Goal: Task Accomplishment & Management: Complete application form

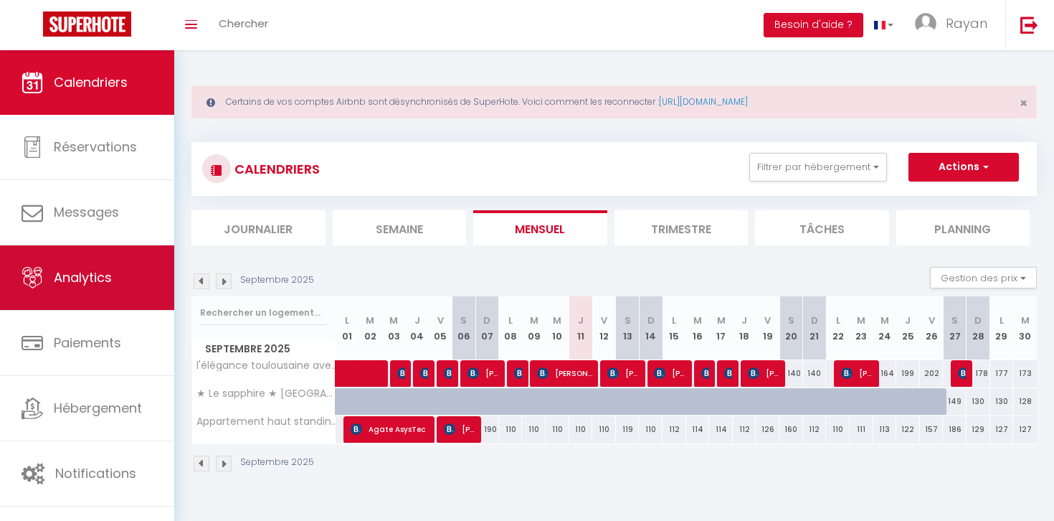
click at [117, 249] on link "Analytics" at bounding box center [87, 277] width 174 height 65
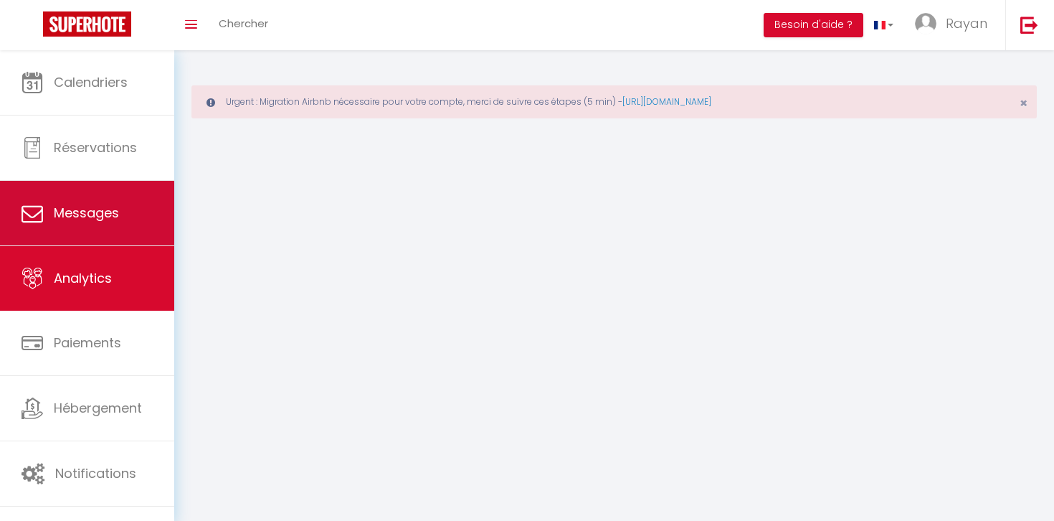
select select "message"
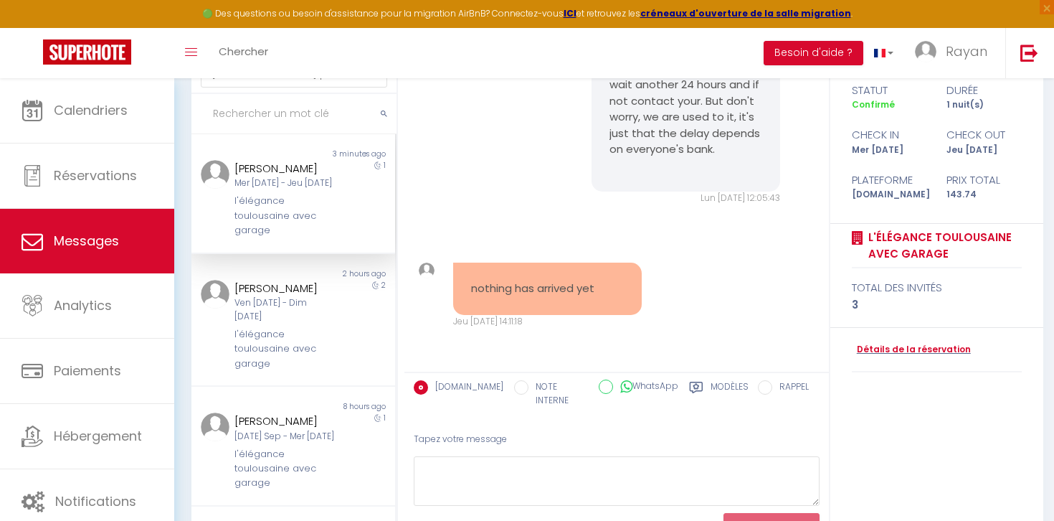
scroll to position [6827, 0]
drag, startPoint x: 635, startPoint y: 180, endPoint x: 658, endPoint y: 204, distance: 33.0
click at [658, 174] on pre "I will watch it manually and send you the proof, you can wait another 24 hours …" at bounding box center [686, 108] width 153 height 129
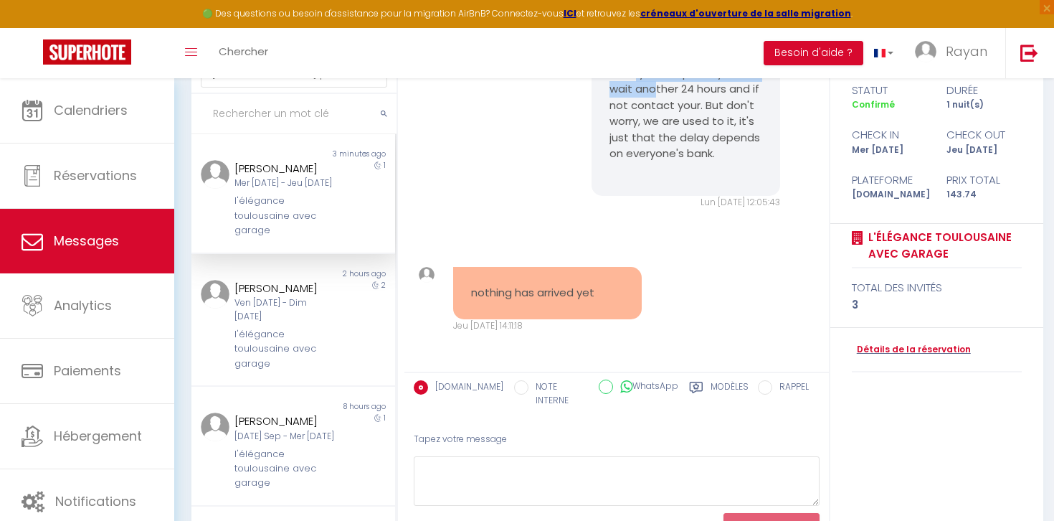
scroll to position [6750, 0]
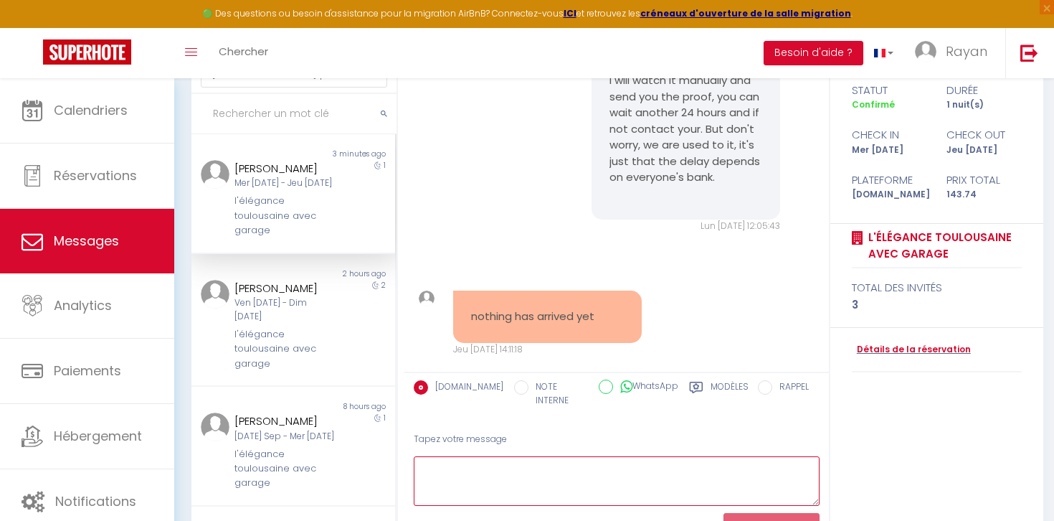
click at [536, 456] on textarea at bounding box center [617, 480] width 406 height 49
paste textarea "I'm sending you the screenshot on WhatsApp to prove that everything is done on …"
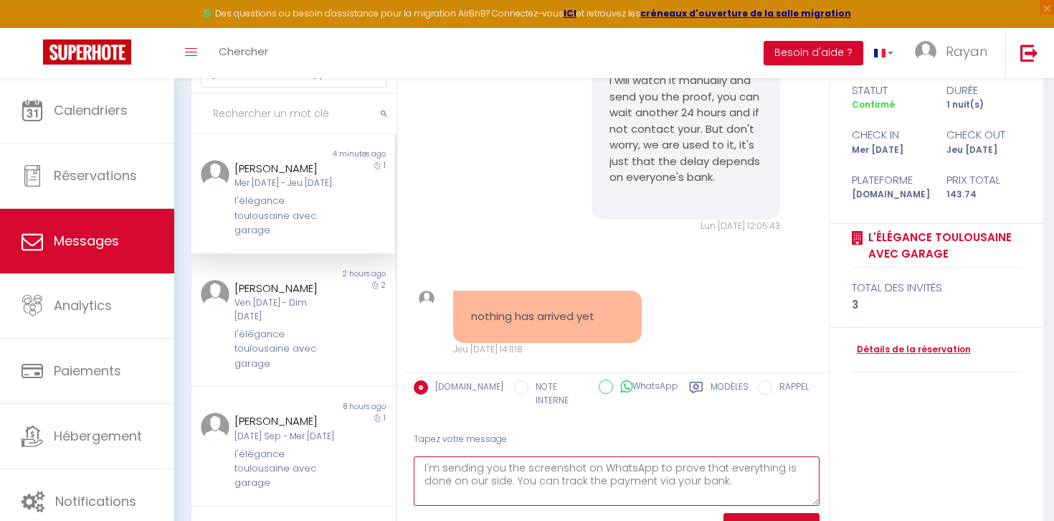
paste textarea "By indicating the information that I will provide to you"
type textarea "I'm sending you the screenshot on WhatsApp to prove that everything is done on …"
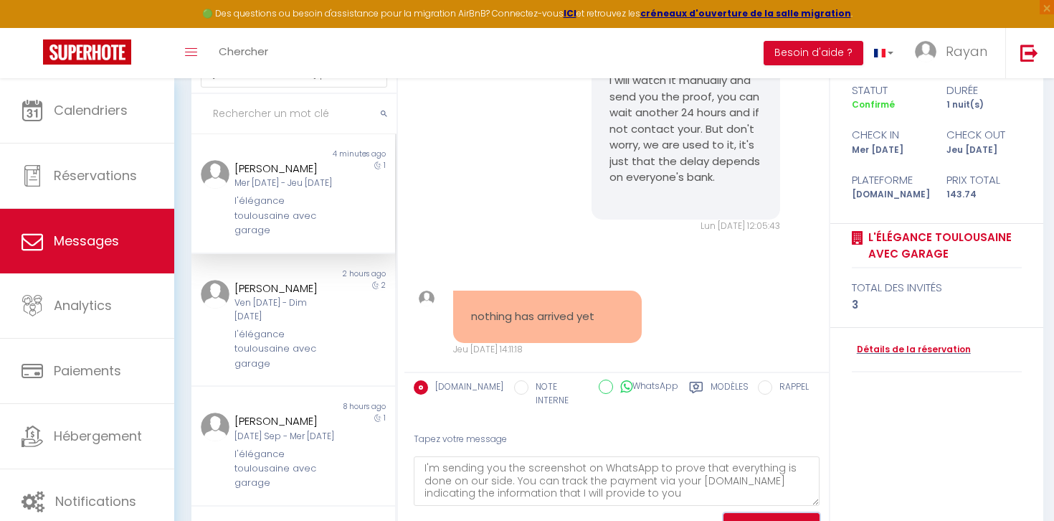
click at [777, 513] on button "ENVOYER" at bounding box center [772, 525] width 96 height 25
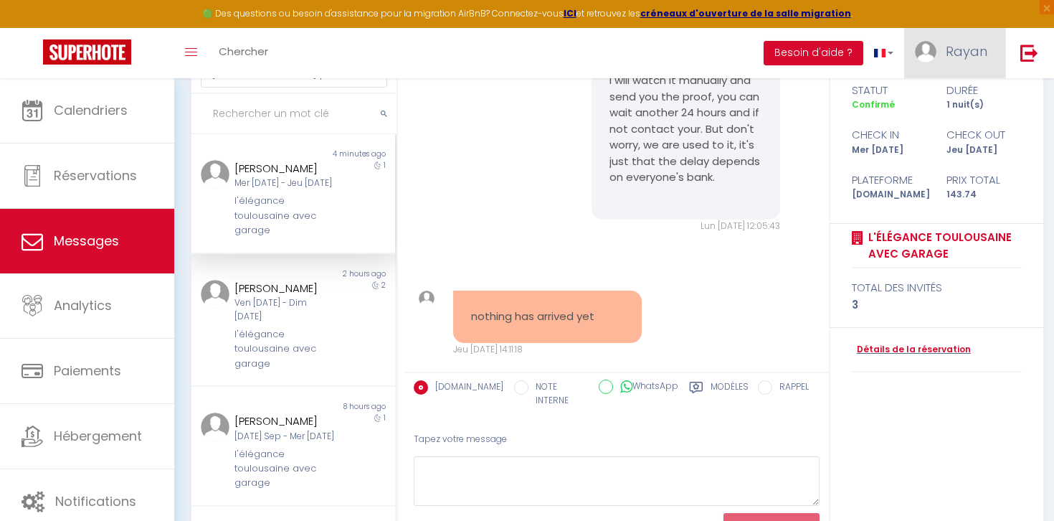
scroll to position [7174, 0]
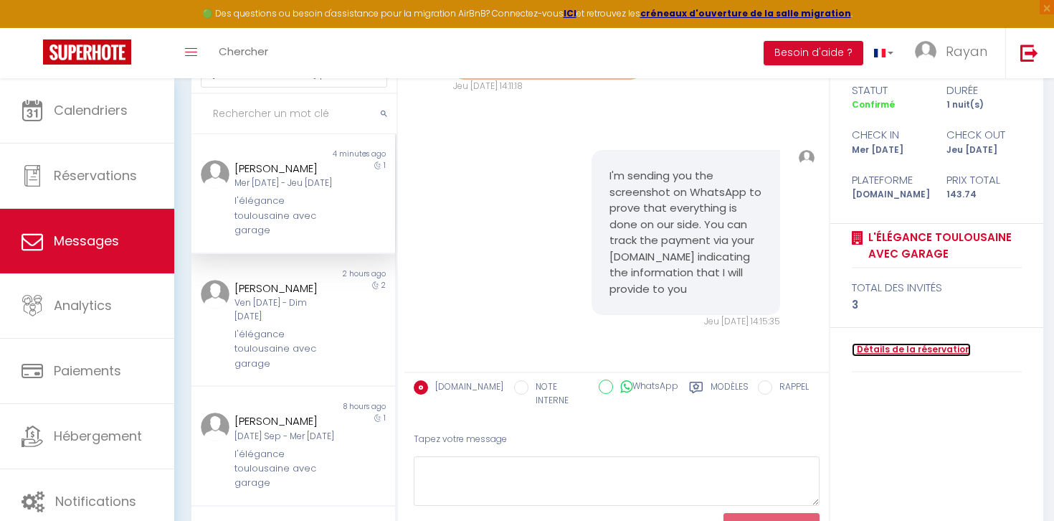
click at [903, 349] on link "Détails de la réservation" at bounding box center [911, 350] width 119 height 14
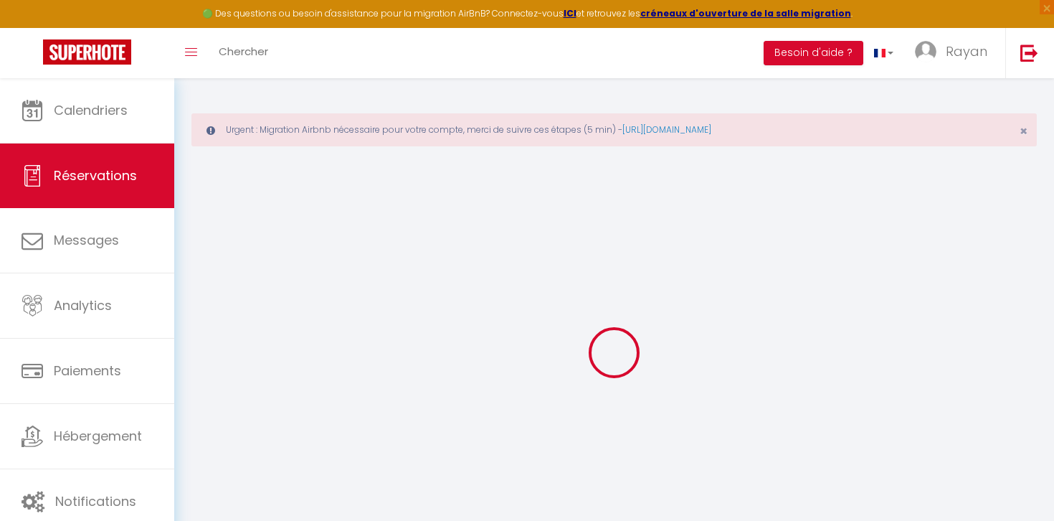
type input "[PERSON_NAME]"
type input "Dymov"
type input "[EMAIL_ADDRESS][DOMAIN_NAME]"
type input "[PHONE_NUMBER]"
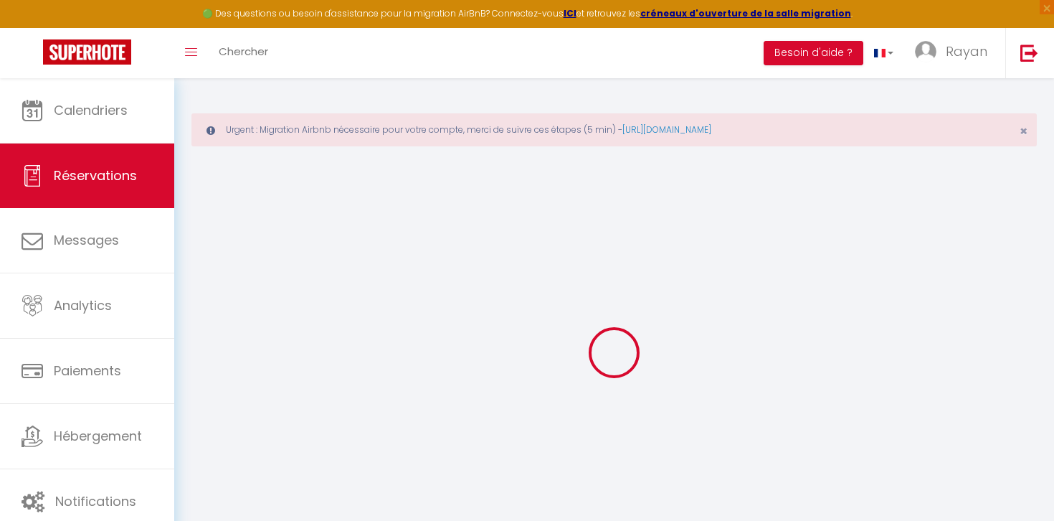
type input "[PHONE_NUMBER]"
type input "."
select select "ES"
type input "23.3"
type input "2.01"
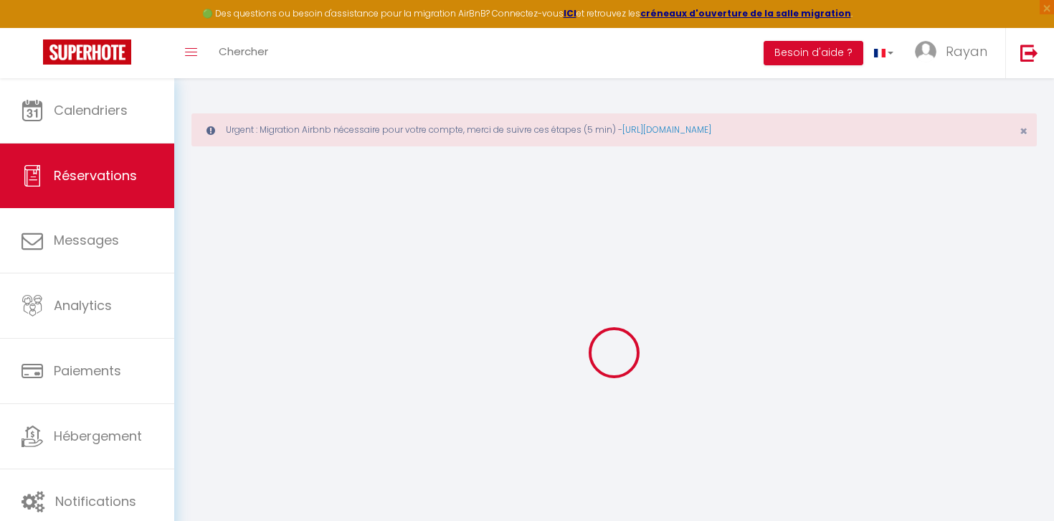
select select "20010"
select select "1"
select select
type input "2"
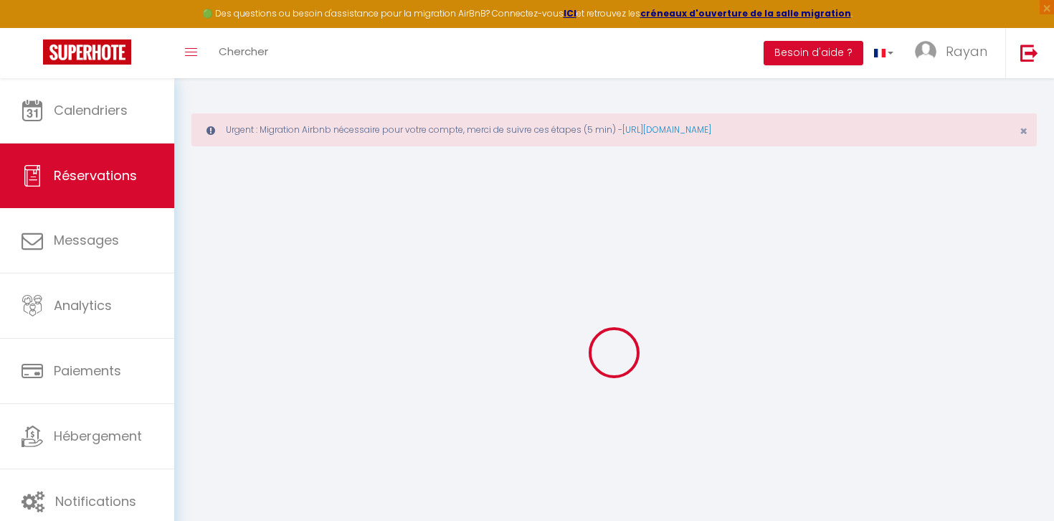
type input "1"
select select "12"
select select "15"
type input "102.06"
checkbox input "false"
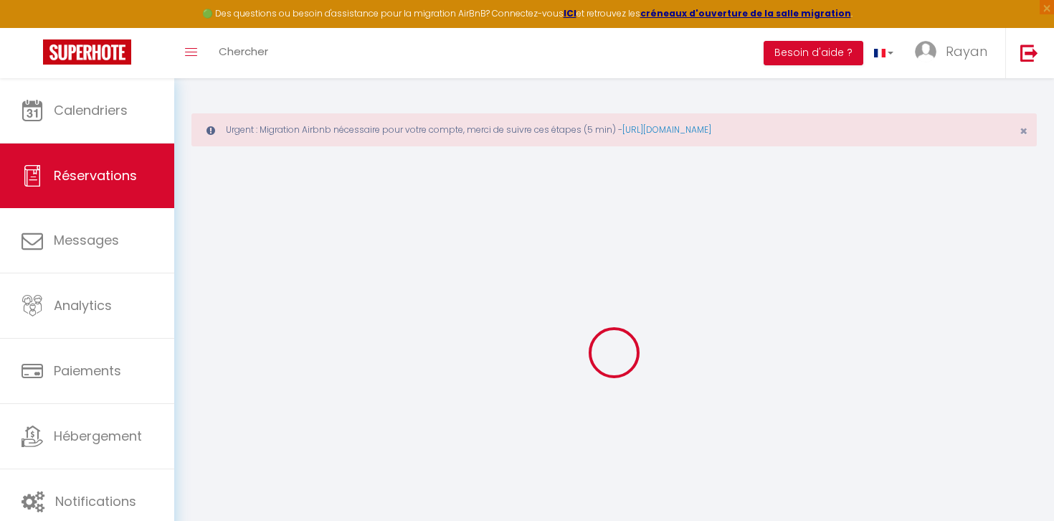
type input "0"
select select "2"
type input "35"
type input "0"
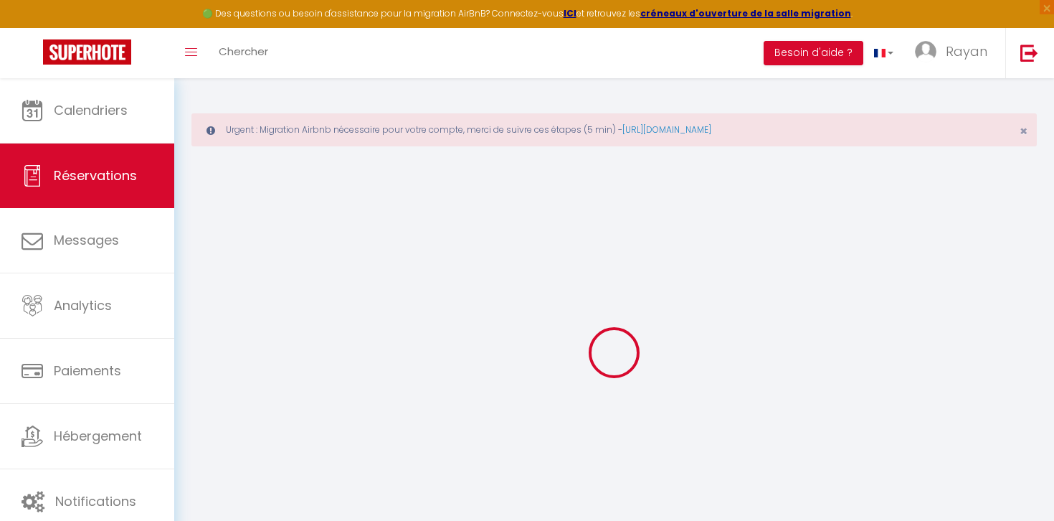
select index
select select
checkbox input "false"
select index
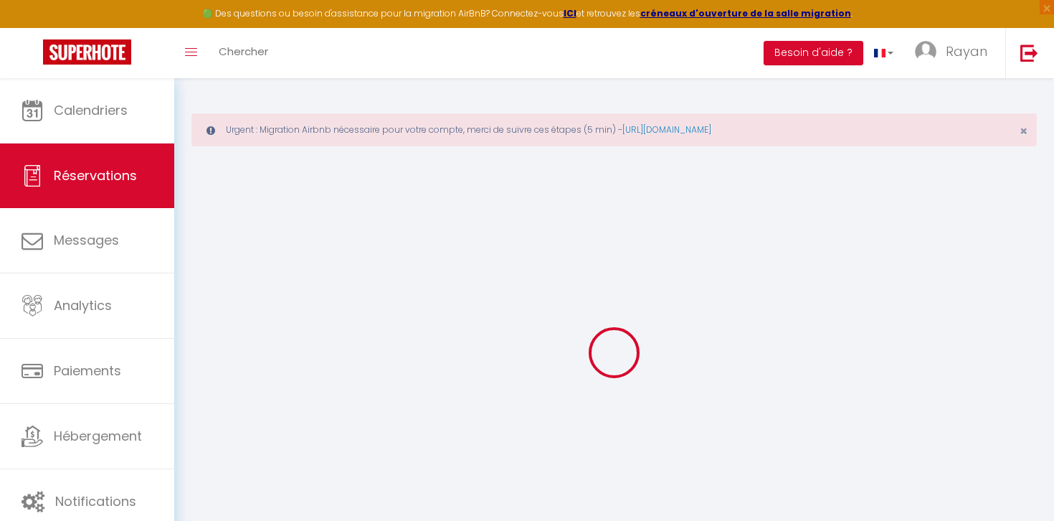
select select
checkbox input "false"
select index
select select
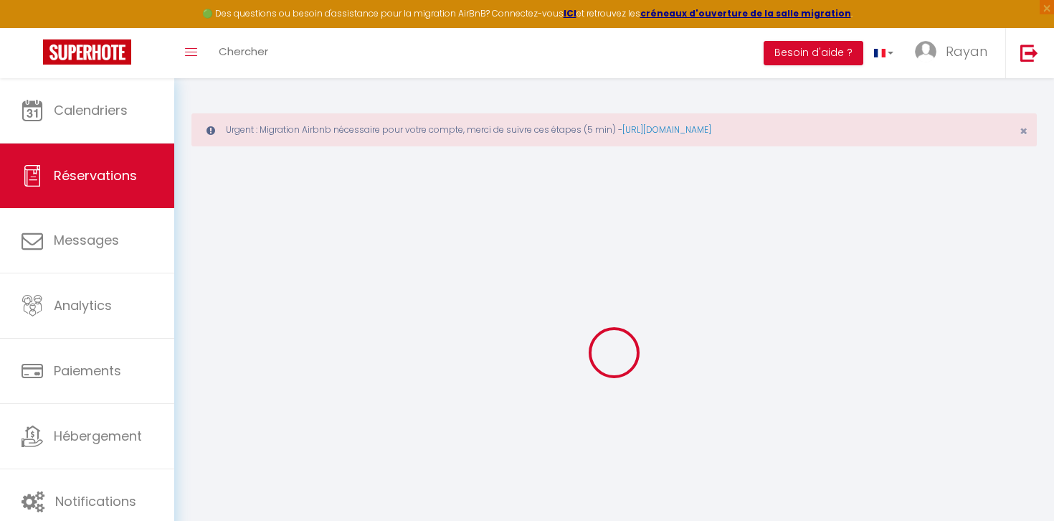
select select
checkbox input "false"
select index
type https\ "** THIS RESERVATION HAS BEEN PRE-PAID ** BOOKING NOTE : Payment charge is EUR 2…"
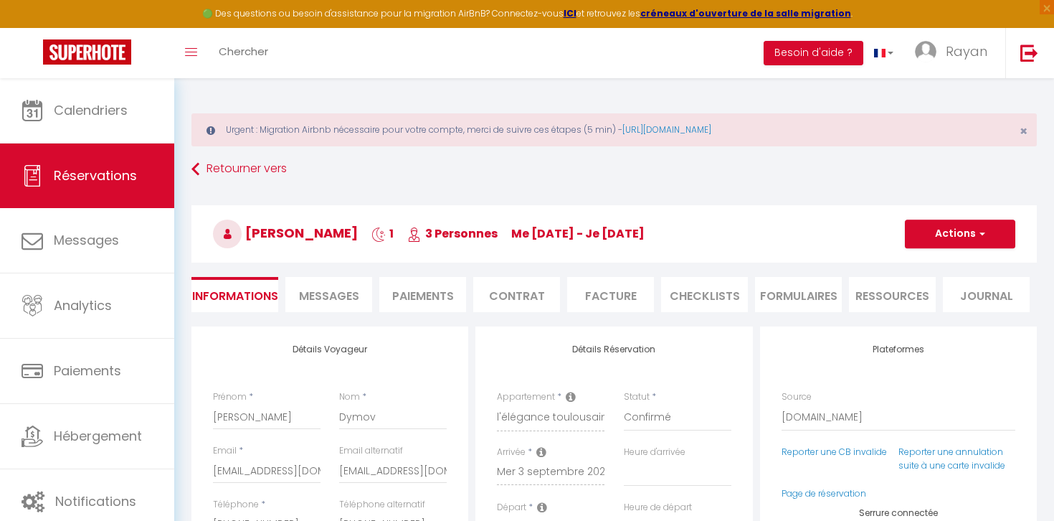
type input "35"
type input "6.68"
select select
checkbox input "false"
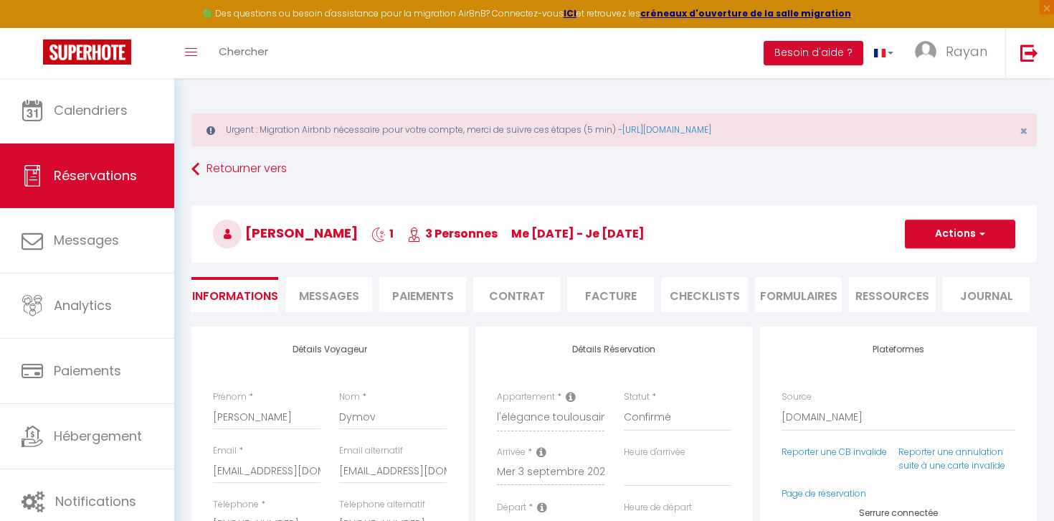
select index
checkbox input "false"
select index
select select "20:30"
select select "10:00"
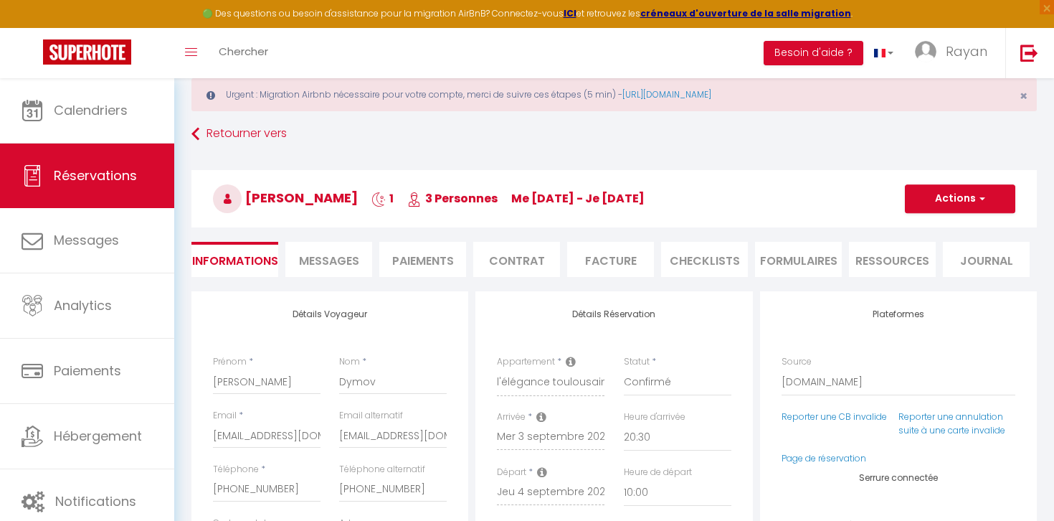
scroll to position [57, 0]
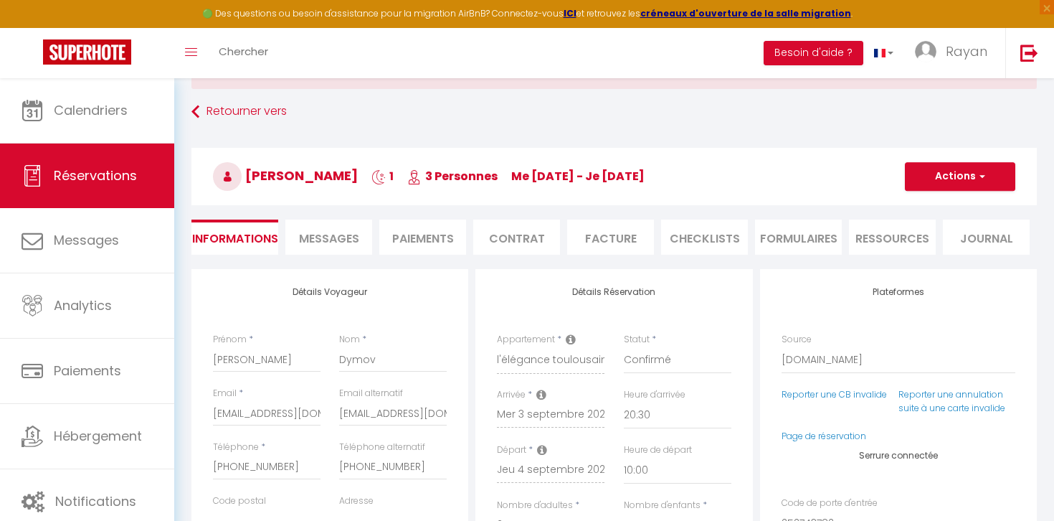
click at [327, 231] on span "Messages" at bounding box center [329, 238] width 60 height 16
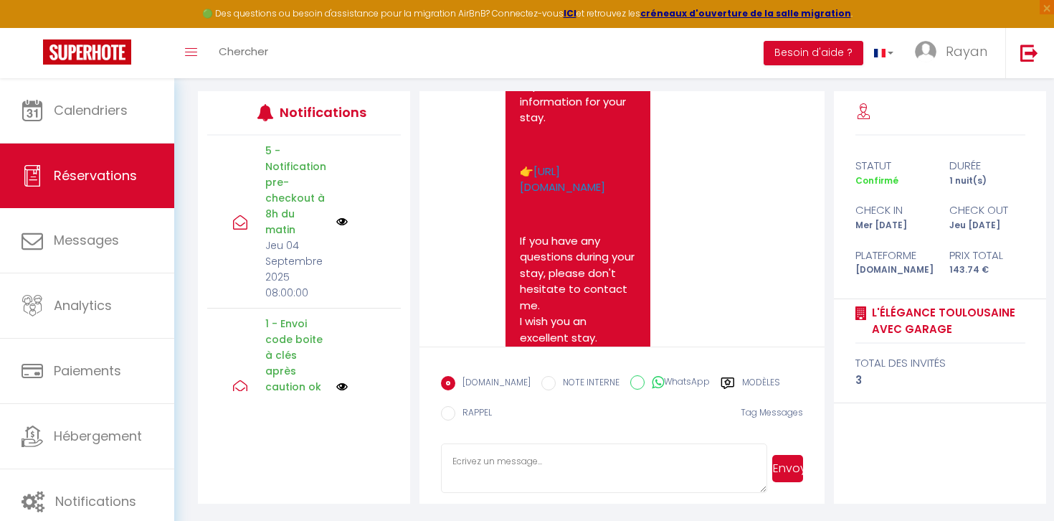
scroll to position [2359, 0]
